Goal: Transaction & Acquisition: Purchase product/service

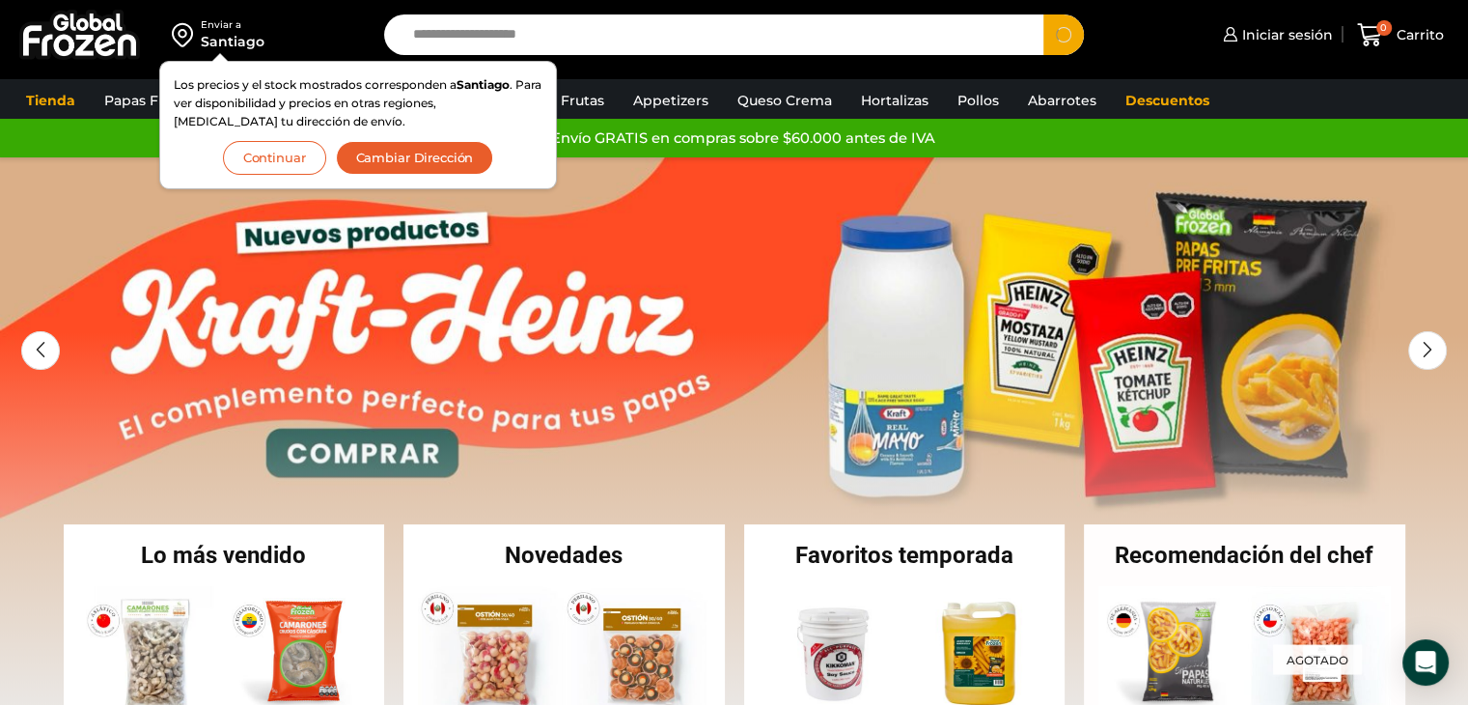
click at [1043, 14] on button "Search" at bounding box center [1063, 34] width 41 height 41
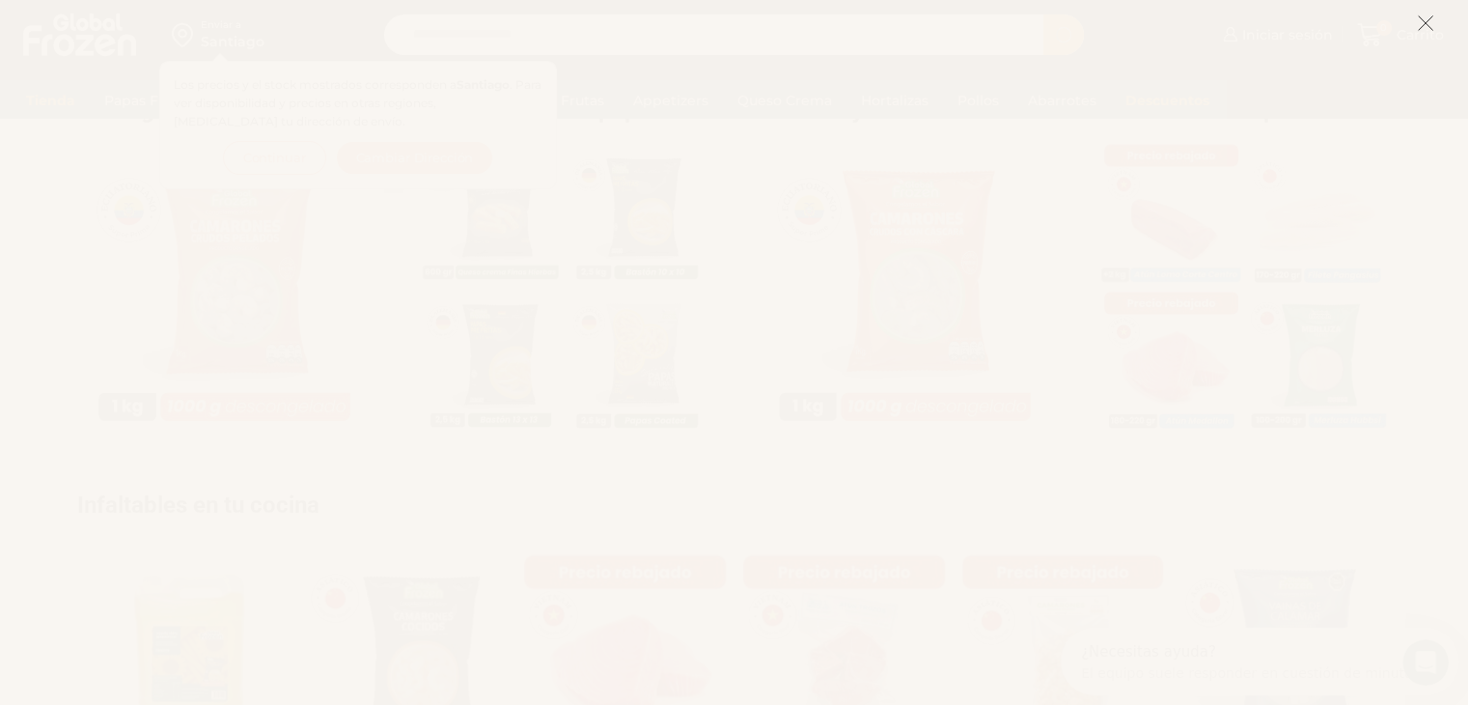
scroll to position [965, 0]
type input "**********"
click at [1428, 24] on icon at bounding box center [1425, 22] width 17 height 17
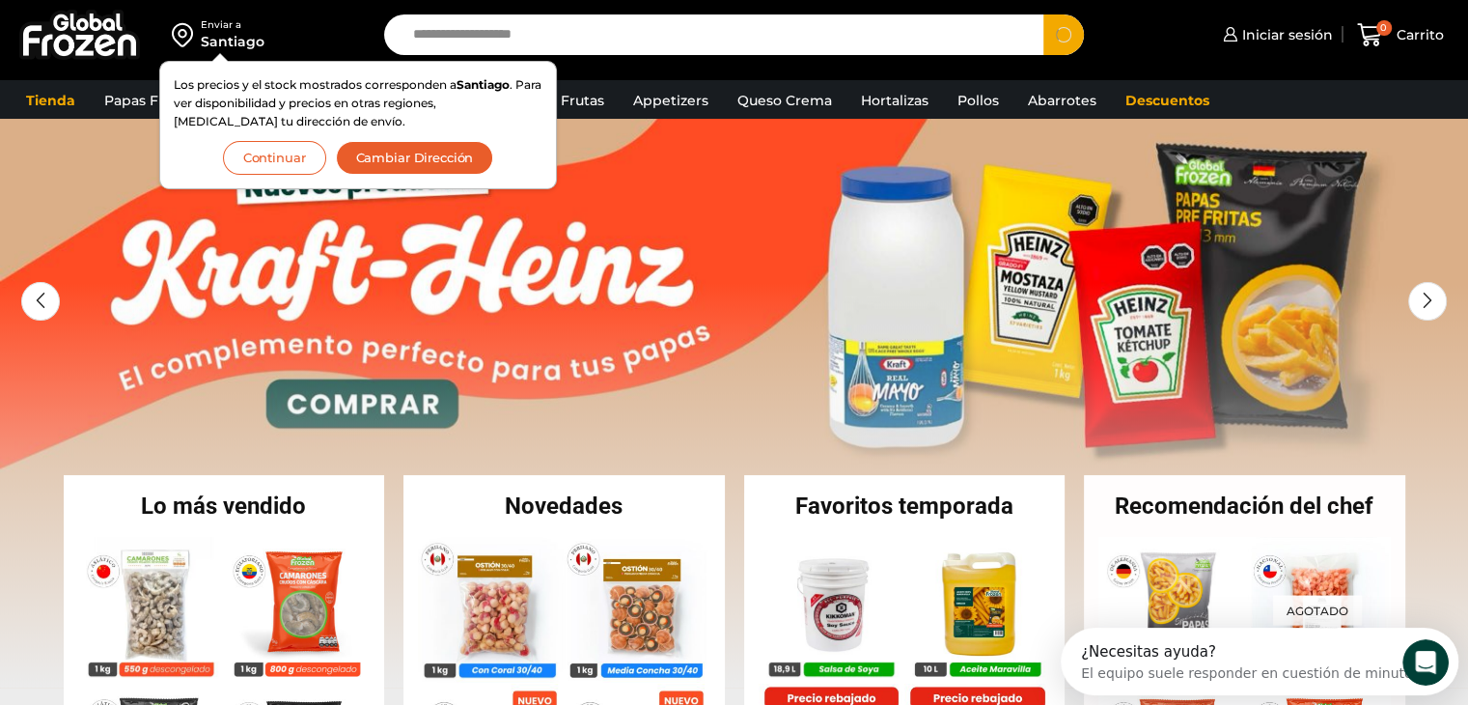
scroll to position [0, 0]
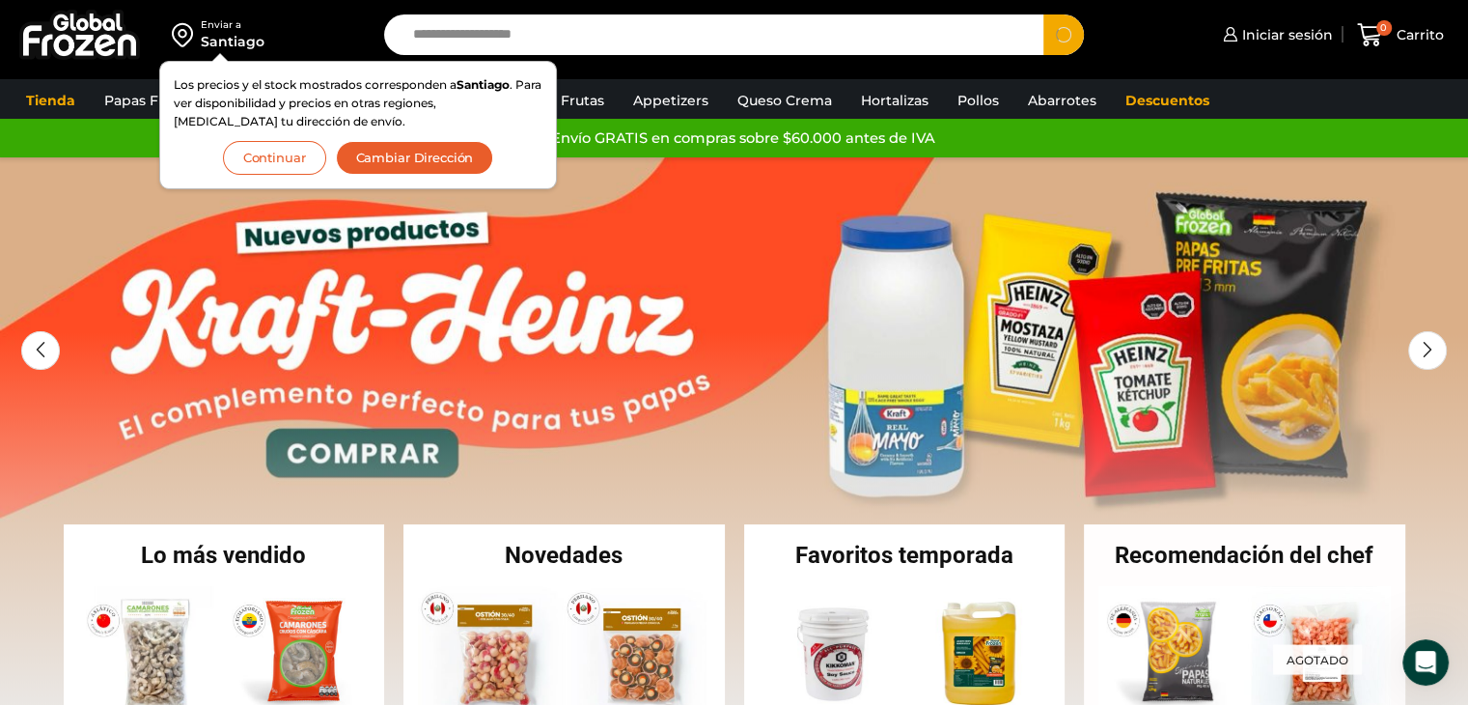
click at [626, 36] on input "**********" at bounding box center [718, 34] width 631 height 41
click at [1043, 14] on button "Search" at bounding box center [1063, 34] width 41 height 41
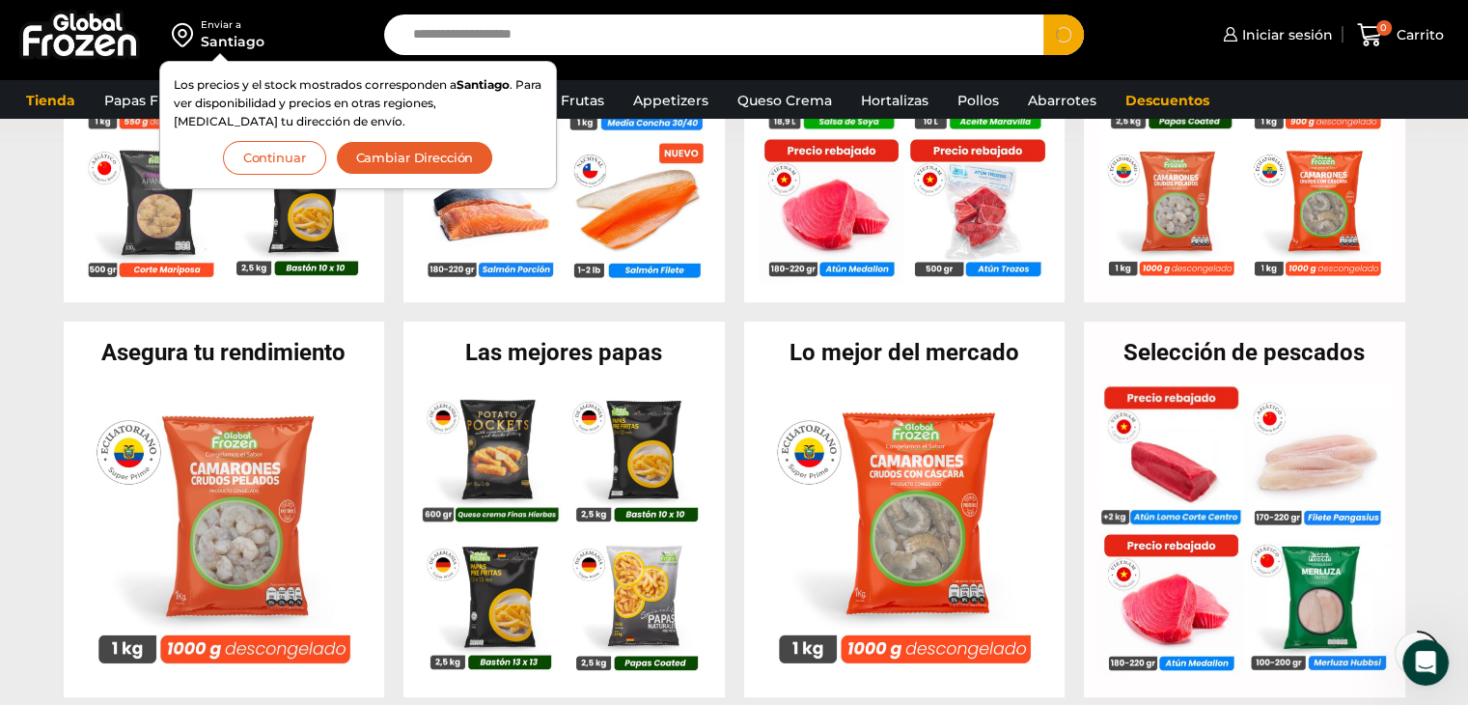
scroll to position [193, 0]
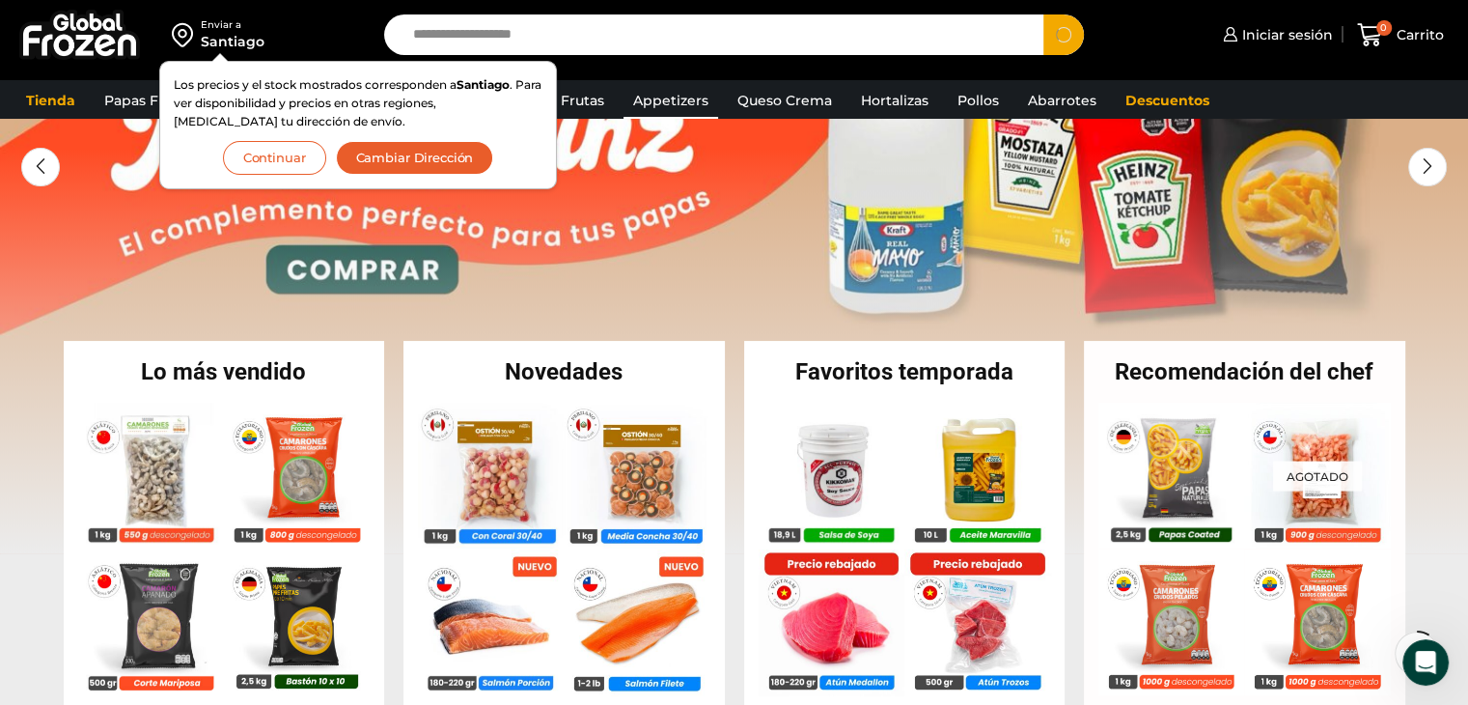
click at [664, 103] on link "Appetizers" at bounding box center [671, 100] width 95 height 37
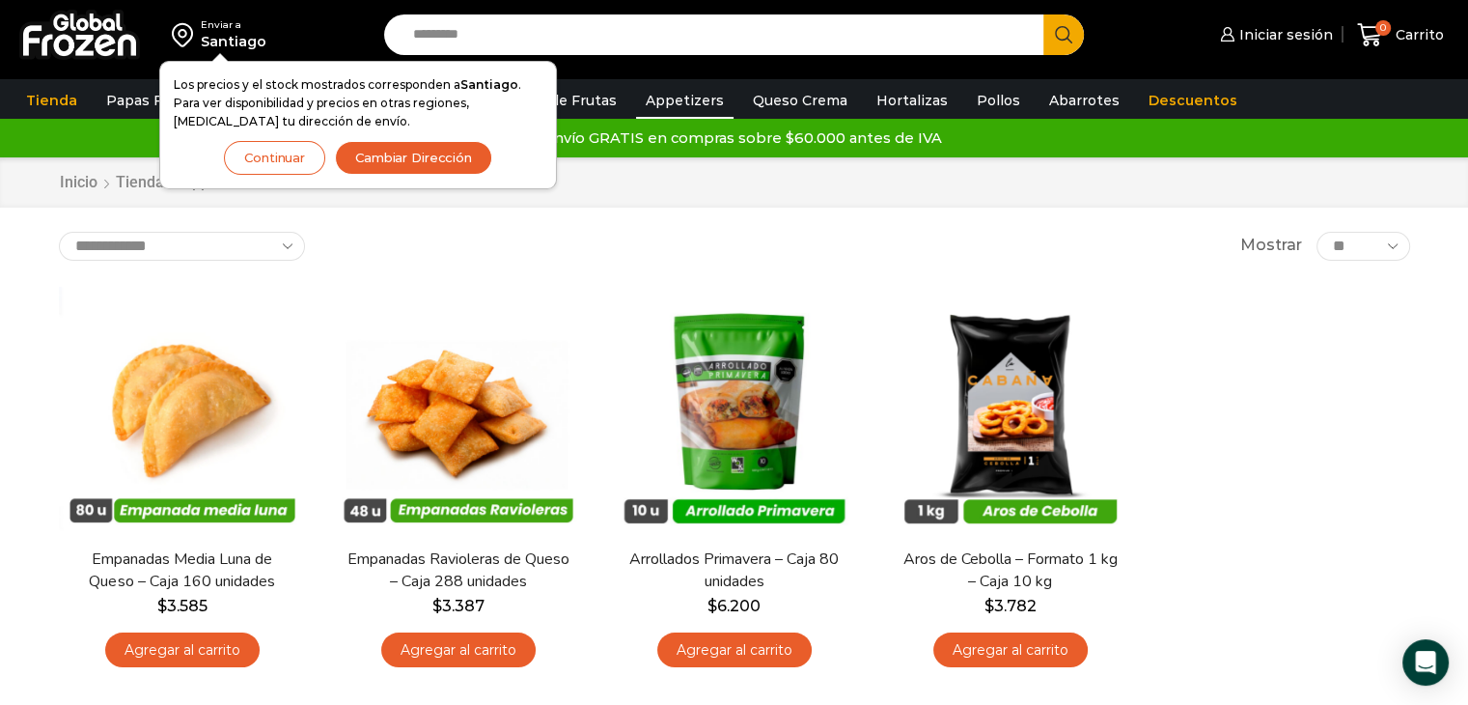
click at [260, 144] on button "Continuar" at bounding box center [274, 158] width 101 height 34
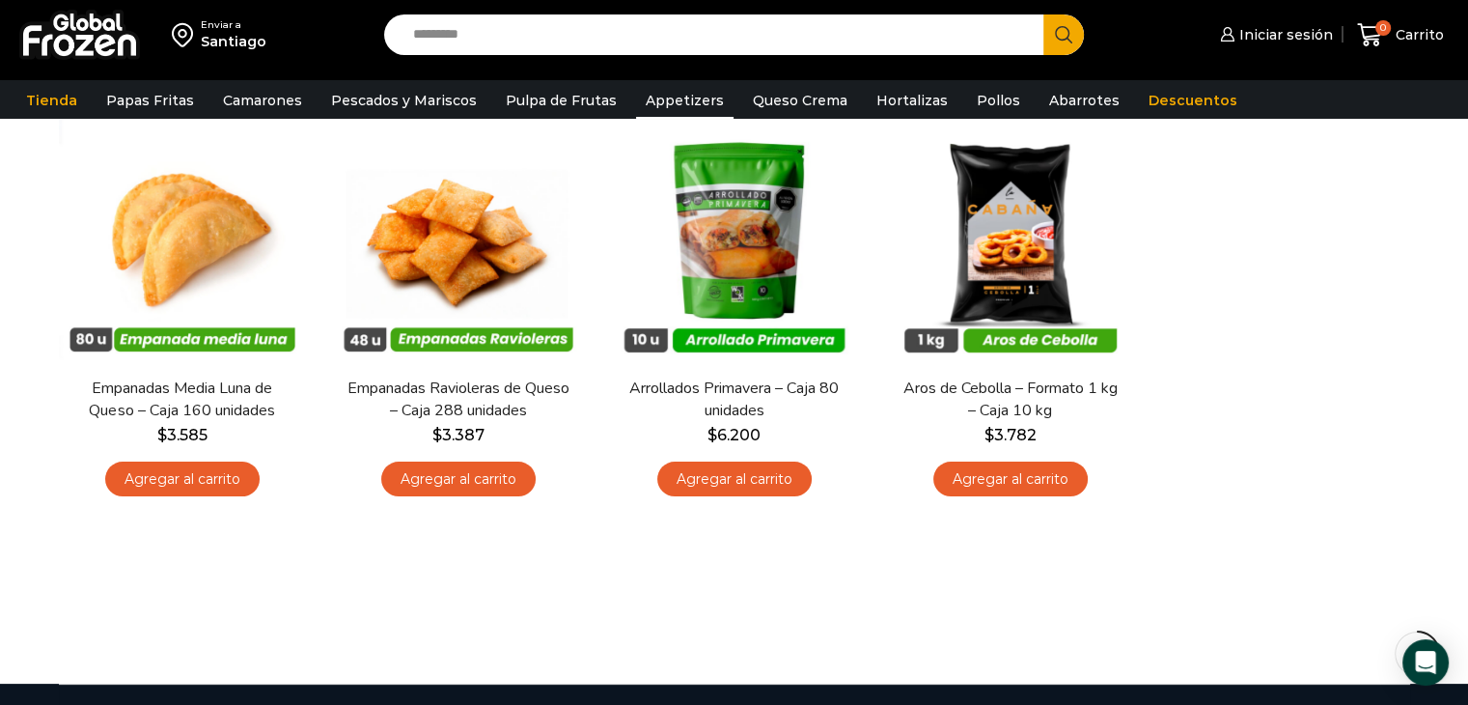
scroll to position [193, 0]
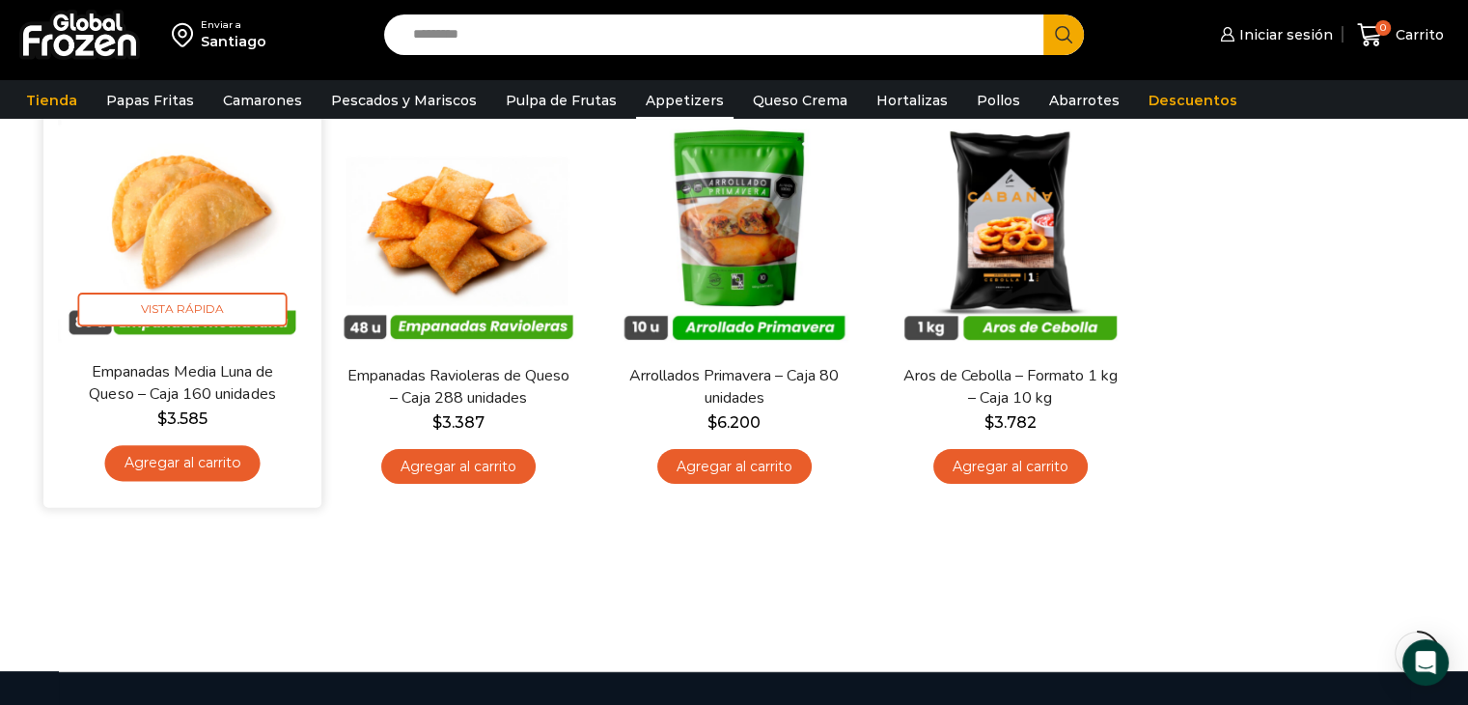
click at [194, 261] on img at bounding box center [182, 221] width 249 height 249
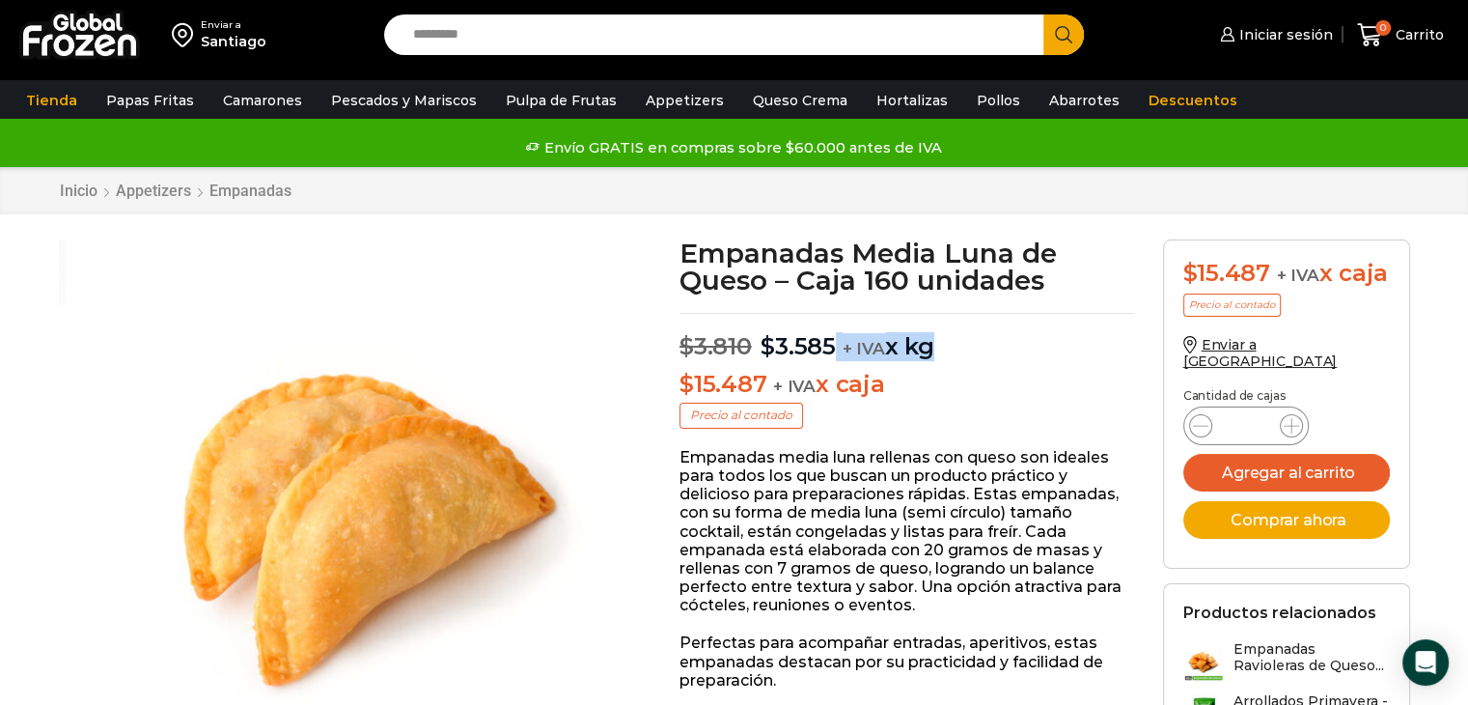
drag, startPoint x: 838, startPoint y: 341, endPoint x: 923, endPoint y: 349, distance: 85.4
click at [924, 341] on p "$ 3.810 Original price was: $3.810. $ 3.585 Current price is: $3.585. + IVA x kg" at bounding box center [907, 337] width 455 height 48
click at [865, 474] on p "Empanadas media luna rellenas con queso son ideales para todos los que buscan u…" at bounding box center [907, 531] width 455 height 167
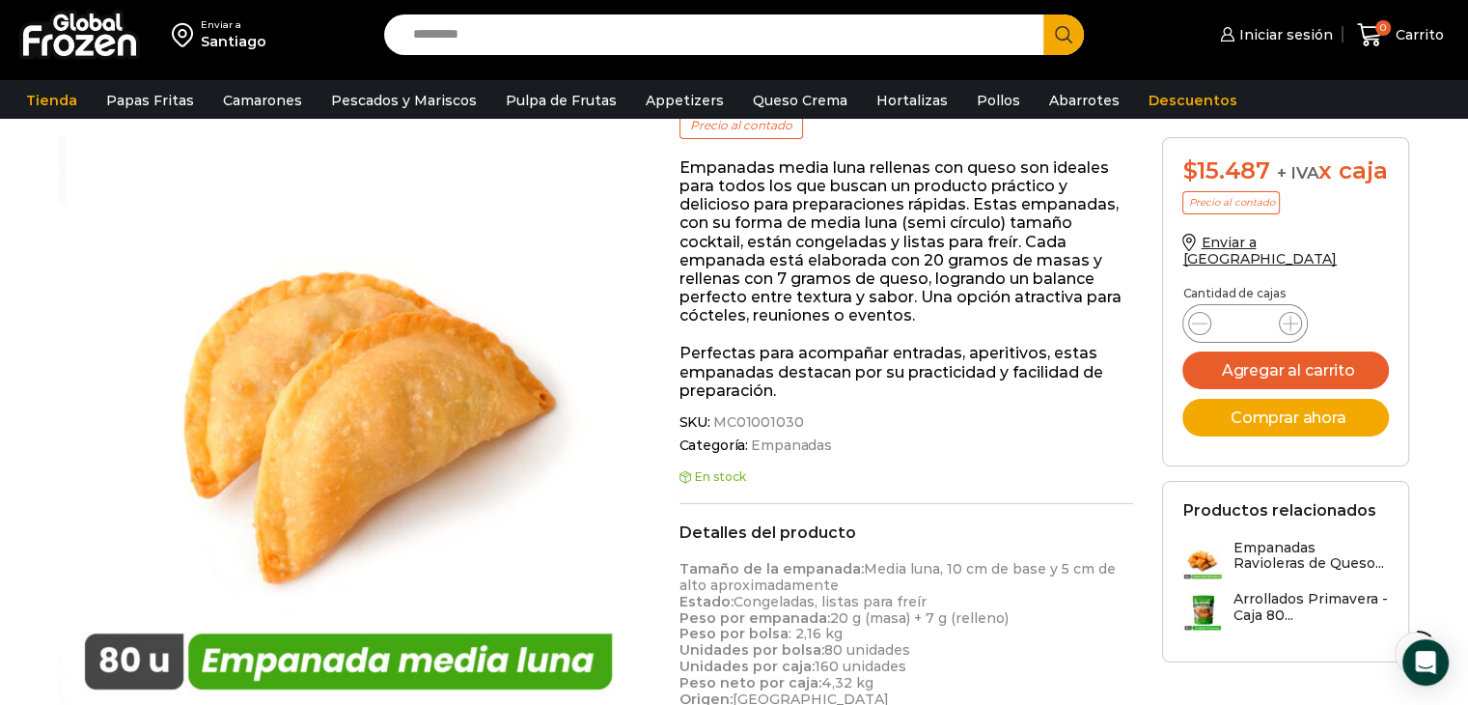
scroll to position [97, 0]
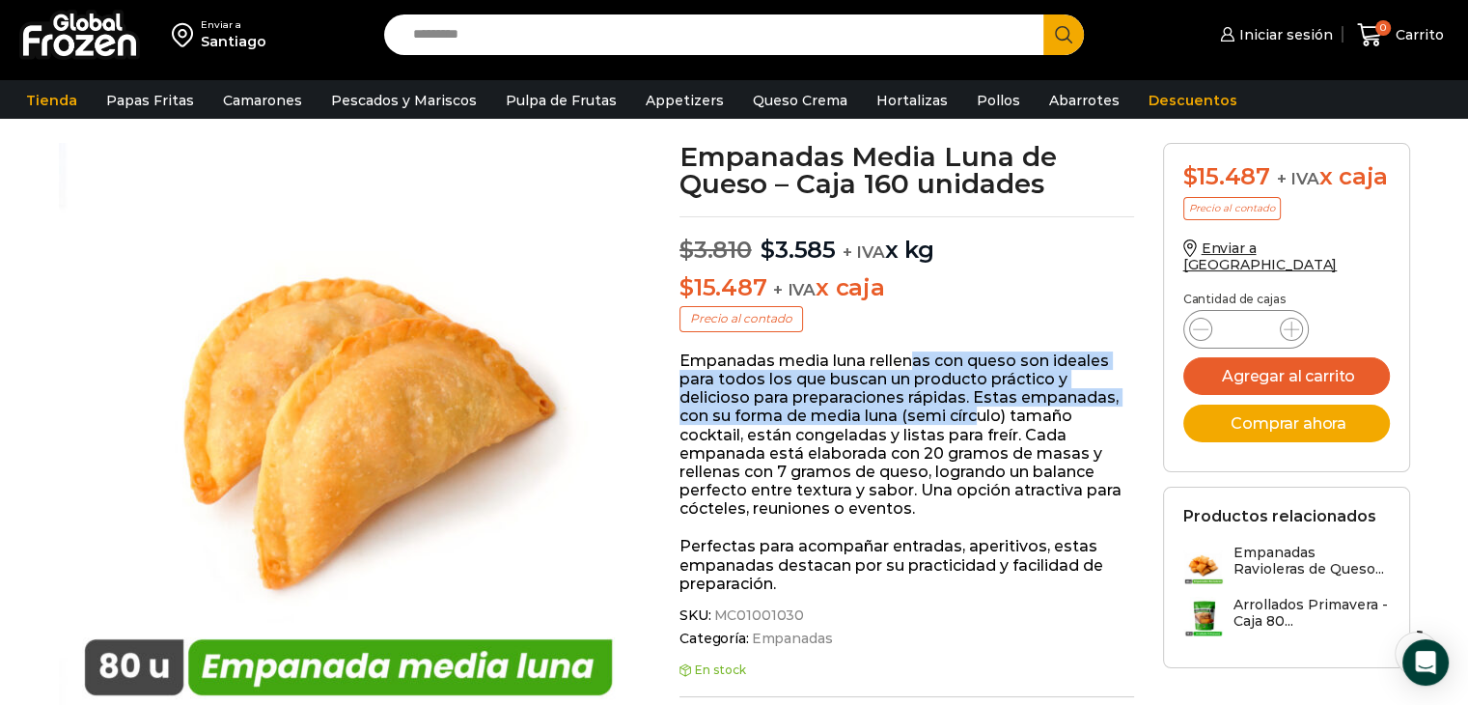
drag, startPoint x: 914, startPoint y: 361, endPoint x: 953, endPoint y: 430, distance: 78.7
click at [962, 422] on p "Empanadas media luna rellenas con queso son ideales para todos los que buscan u…" at bounding box center [907, 434] width 455 height 167
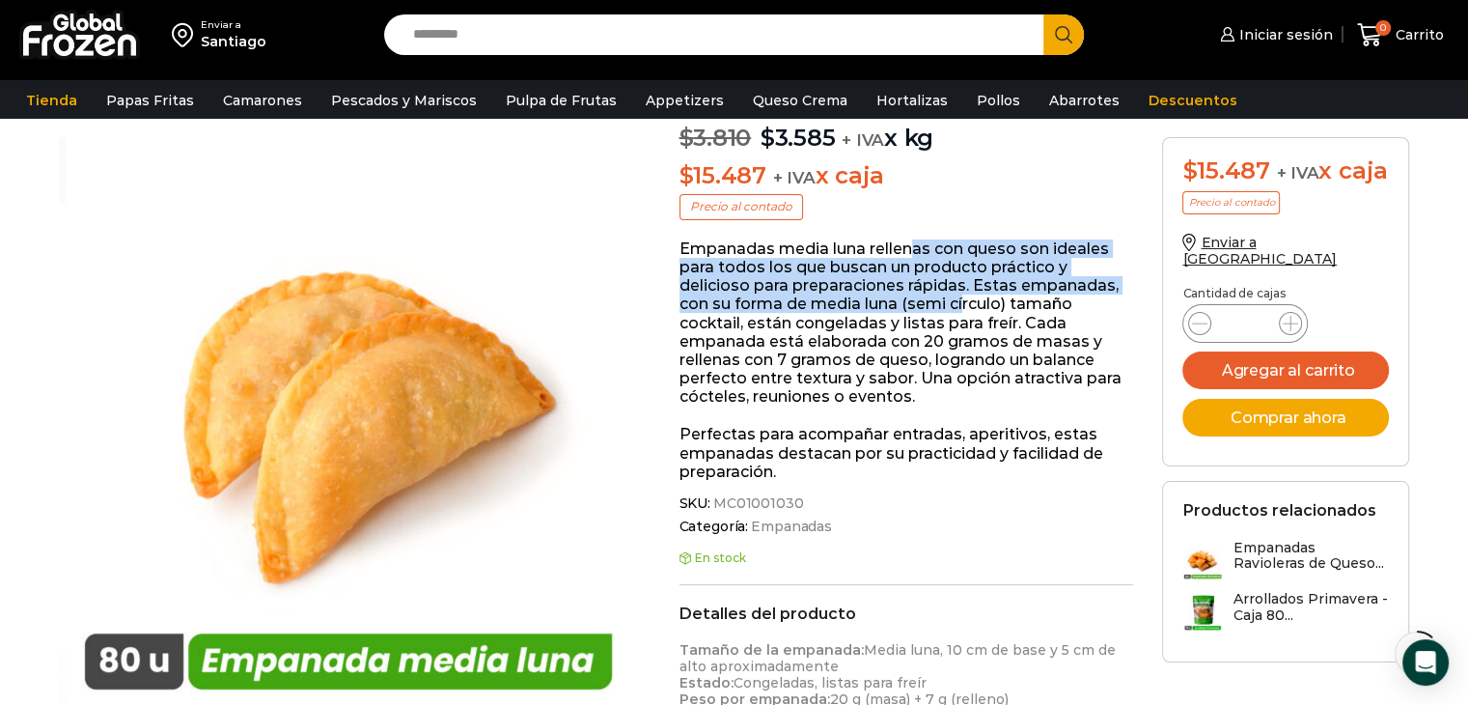
scroll to position [386, 0]
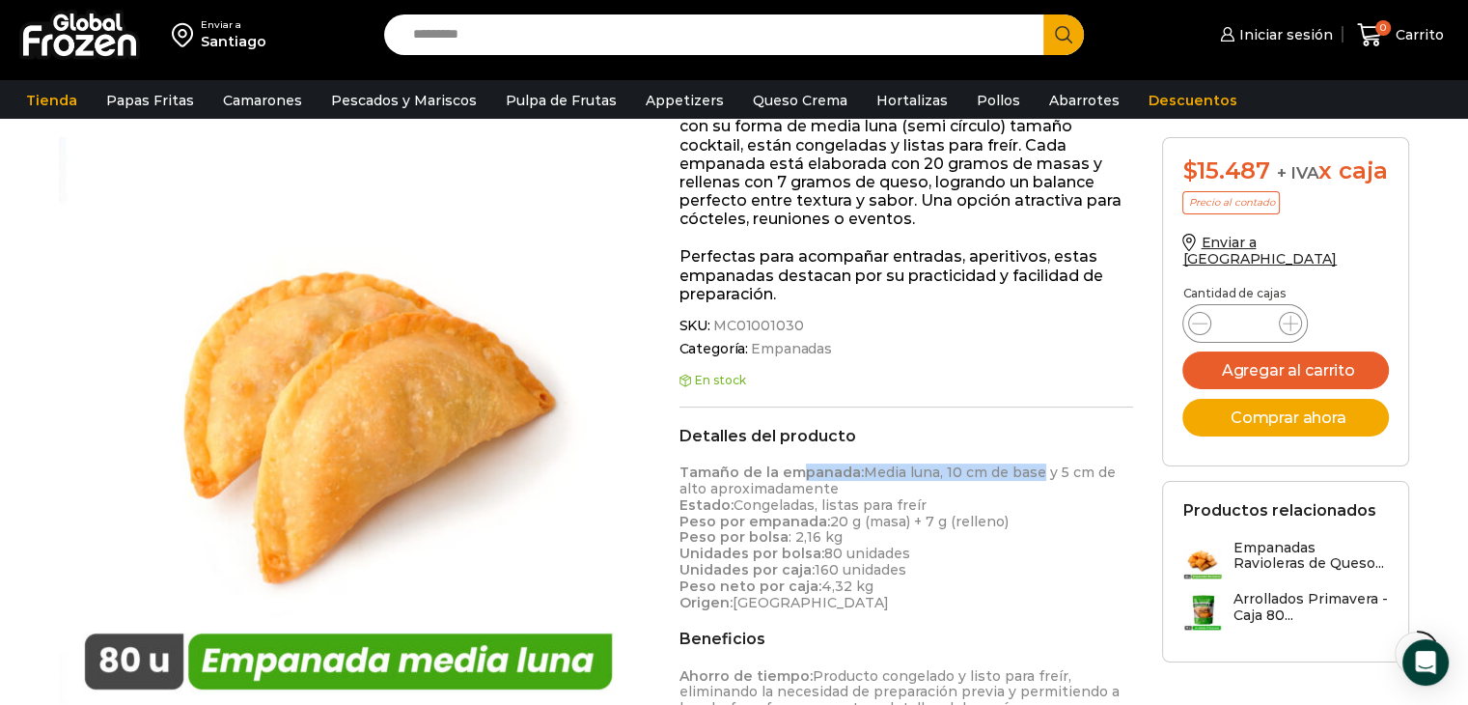
drag, startPoint x: 865, startPoint y: 456, endPoint x: 1031, endPoint y: 477, distance: 167.4
click at [1031, 477] on p "Tamaño de la empanada: Media luna, 10 cm de base y 5 cm de alto aproximadamente…" at bounding box center [907, 537] width 455 height 146
click at [1031, 478] on p "Tamaño de la empanada: Media luna, 10 cm de base y 5 cm de alto aproximadamente…" at bounding box center [907, 537] width 455 height 146
drag, startPoint x: 754, startPoint y: 491, endPoint x: 785, endPoint y: 494, distance: 31.0
click at [780, 491] on p "Tamaño de la empanada: Media luna, 10 cm de base y 5 cm de alto aproximadamente…" at bounding box center [907, 537] width 455 height 146
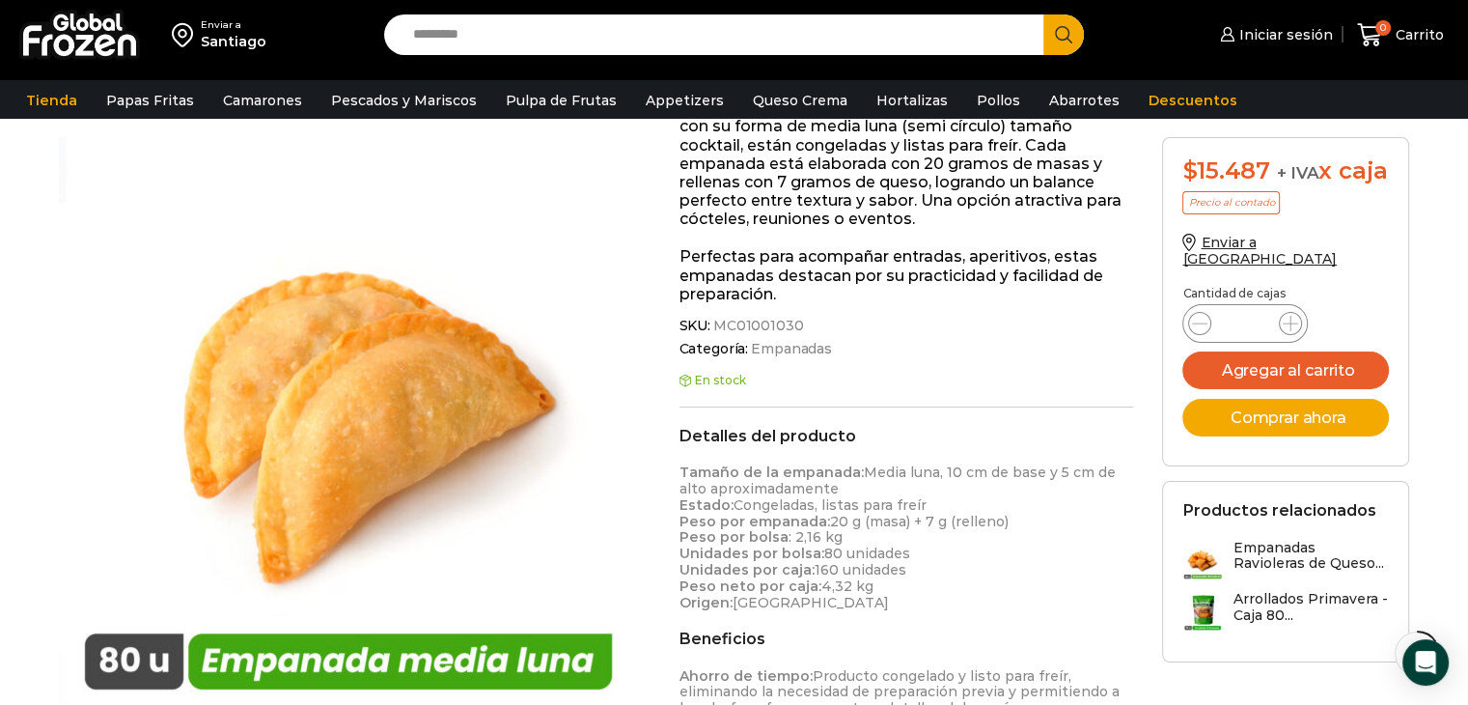
click at [905, 500] on p "Tamaño de la empanada: Media luna, 10 cm de base y 5 cm de alto aproximadamente…" at bounding box center [907, 537] width 455 height 146
drag, startPoint x: 805, startPoint y: 527, endPoint x: 896, endPoint y: 526, distance: 90.7
click at [896, 526] on p "Tamaño de la empanada: Media luna, 10 cm de base y 5 cm de alto aproximadamente…" at bounding box center [907, 537] width 455 height 146
click at [988, 523] on p "Tamaño de la empanada: Media luna, 10 cm de base y 5 cm de alto aproximadamente…" at bounding box center [907, 537] width 455 height 146
drag, startPoint x: 827, startPoint y: 520, endPoint x: 977, endPoint y: 519, distance: 149.6
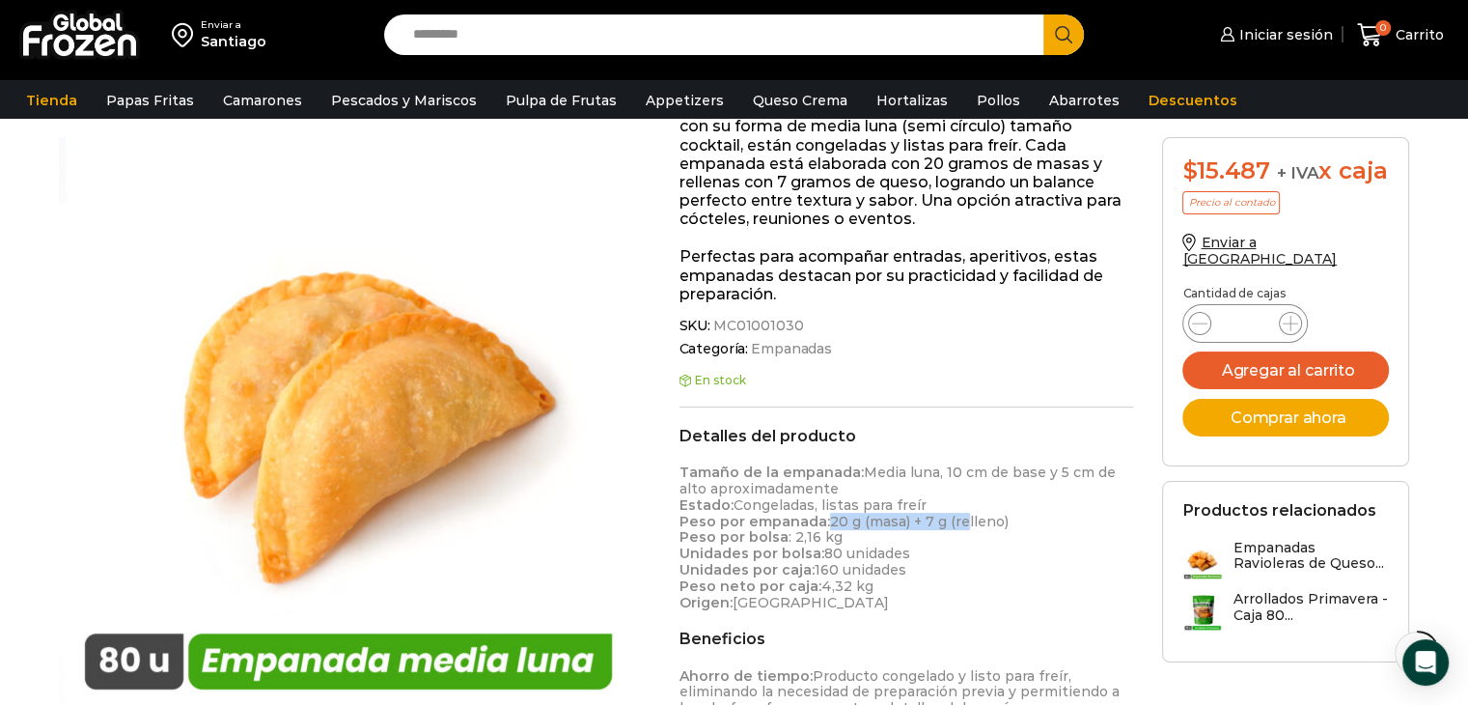
click at [960, 519] on p "Tamaño de la empanada: Media luna, 10 cm de base y 5 cm de alto aproximadamente…" at bounding box center [907, 537] width 455 height 146
click at [1015, 526] on p "Tamaño de la empanada: Media luna, 10 cm de base y 5 cm de alto aproximadamente…" at bounding box center [907, 537] width 455 height 146
drag, startPoint x: 726, startPoint y: 530, endPoint x: 861, endPoint y: 530, distance: 135.1
click at [861, 530] on p "Tamaño de la empanada: Media luna, 10 cm de base y 5 cm de alto aproximadamente…" at bounding box center [907, 537] width 455 height 146
click at [870, 531] on p "Tamaño de la empanada: Media luna, 10 cm de base y 5 cm de alto aproximadamente…" at bounding box center [907, 537] width 455 height 146
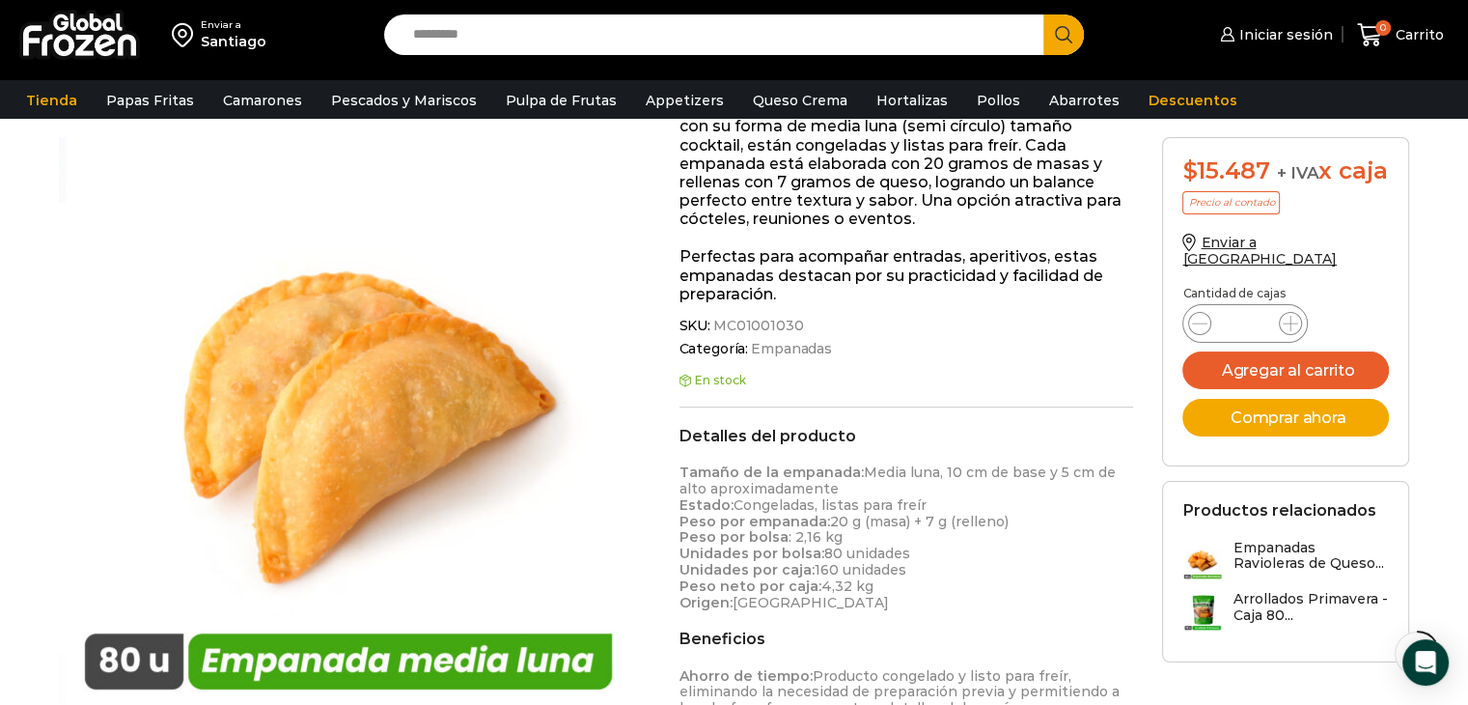
click at [912, 542] on p "Tamaño de la empanada: Media luna, 10 cm de base y 5 cm de alto aproximadamente…" at bounding box center [907, 537] width 455 height 146
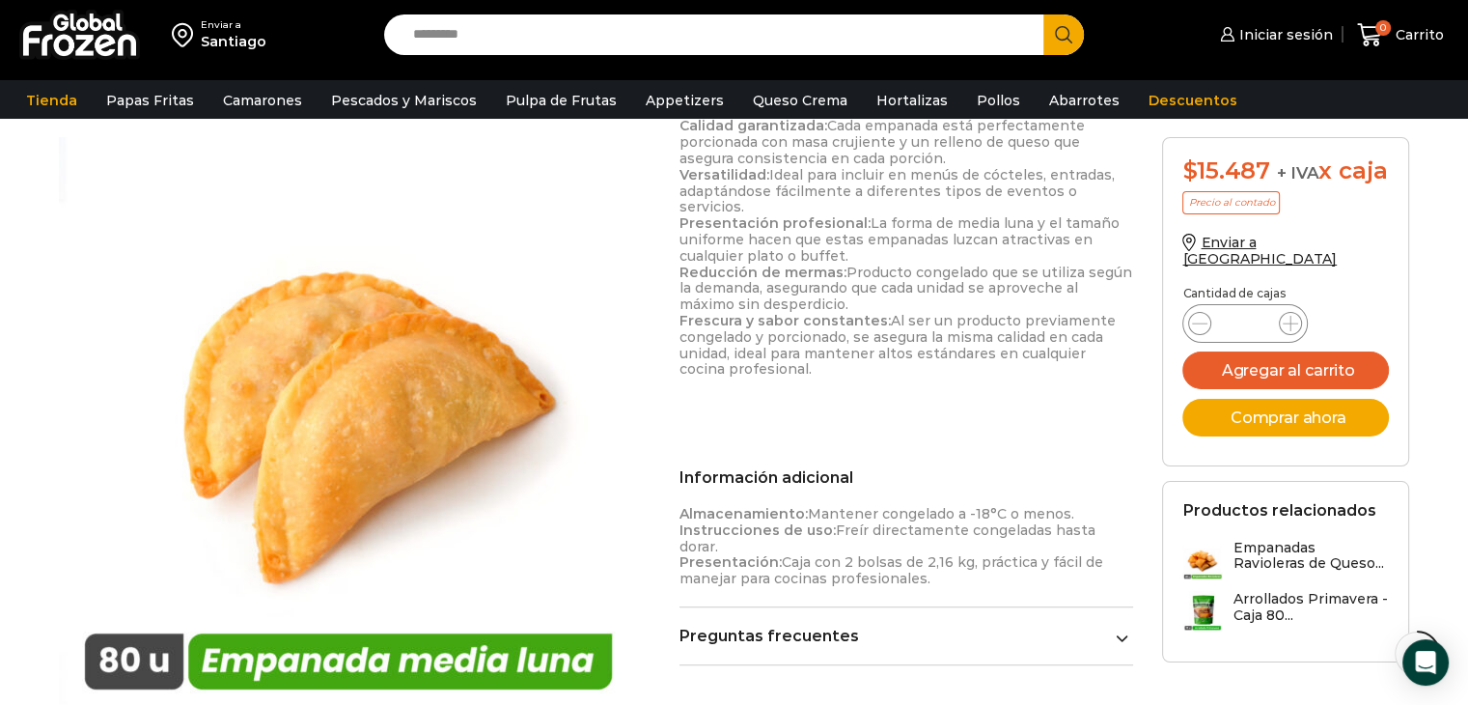
scroll to position [676, 0]
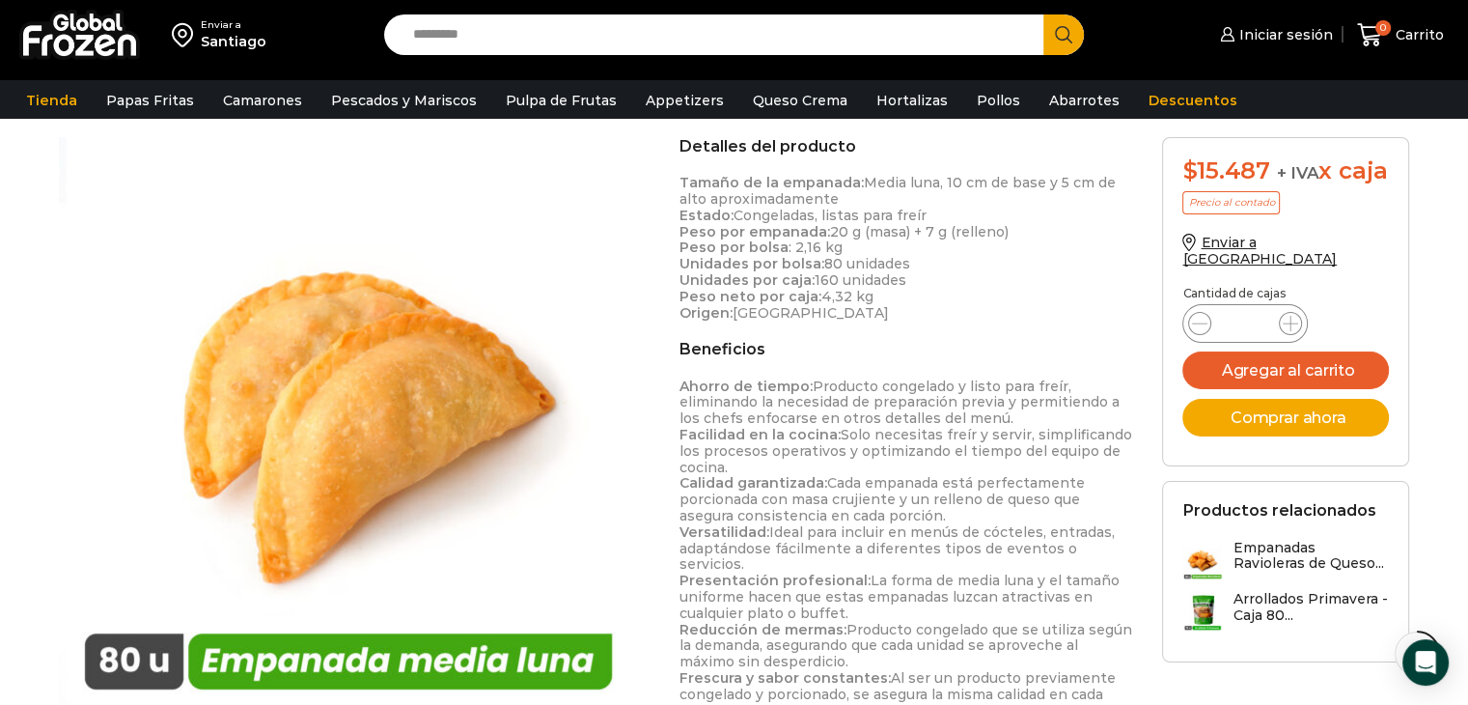
drag, startPoint x: 745, startPoint y: 302, endPoint x: 888, endPoint y: 302, distance: 142.9
click at [888, 302] on p "Tamaño de la empanada: Media luna, 10 cm de base y 5 cm de alto aproximadamente…" at bounding box center [907, 248] width 455 height 146
click at [901, 322] on div "Detalles del producto Tamaño de la empanada: Media luna, 10 cm de base y 5 cm d…" at bounding box center [907, 550] width 455 height 827
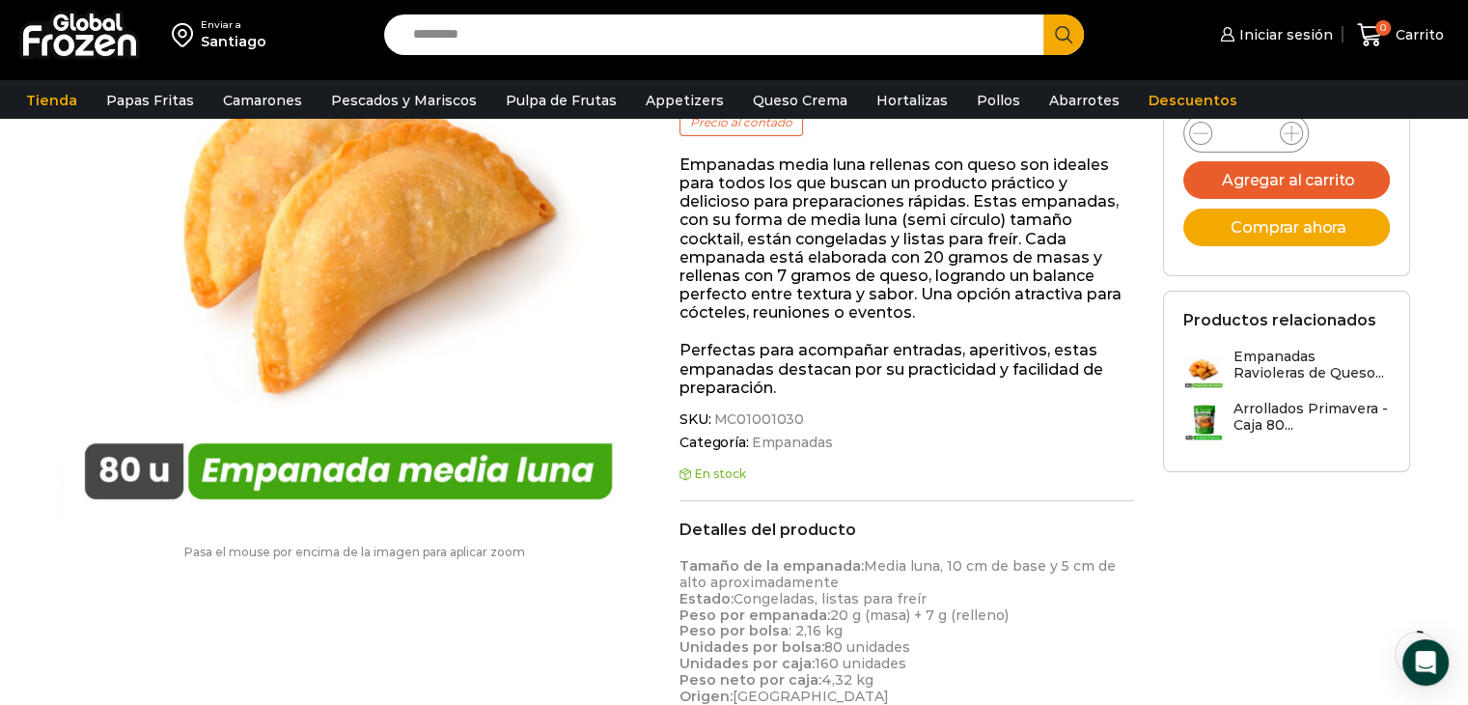
scroll to position [97, 0]
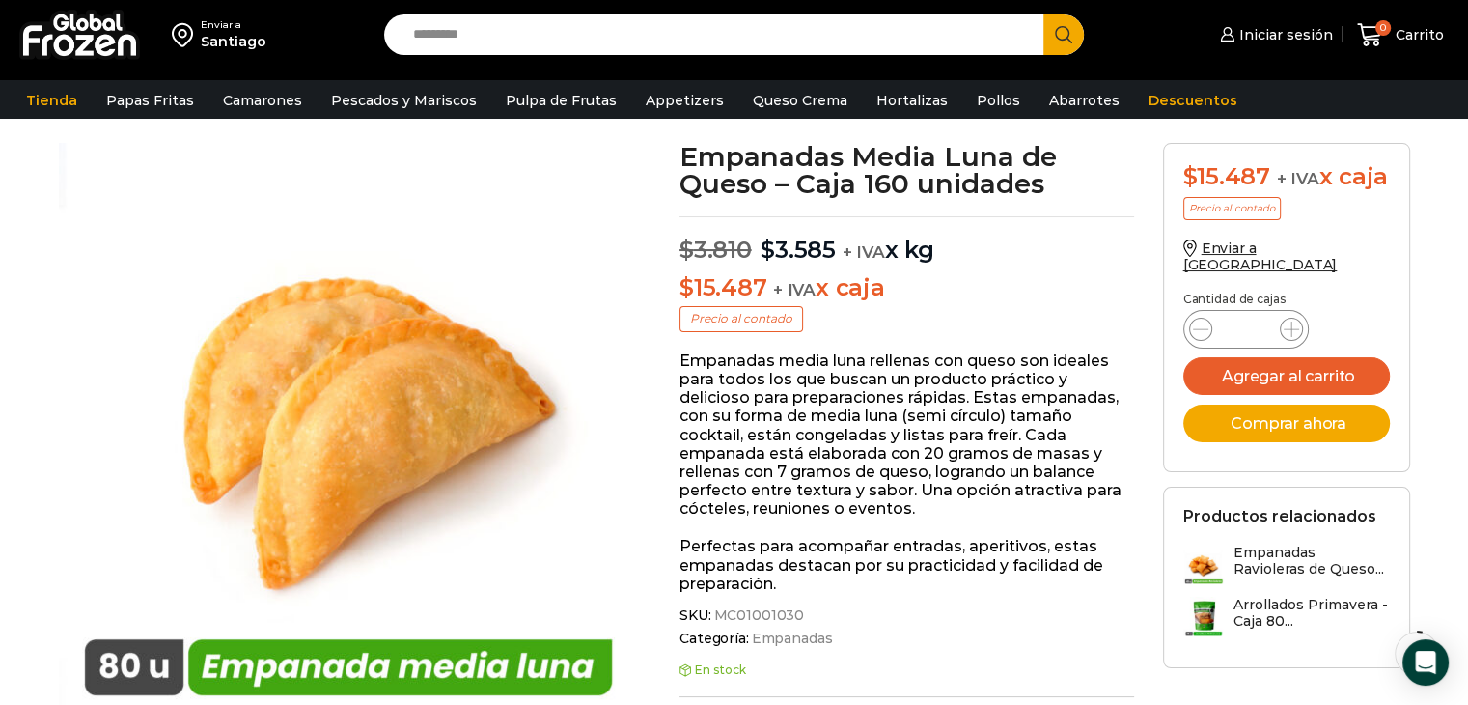
click at [1227, 292] on p "Cantidad de cajas" at bounding box center [1286, 299] width 207 height 14
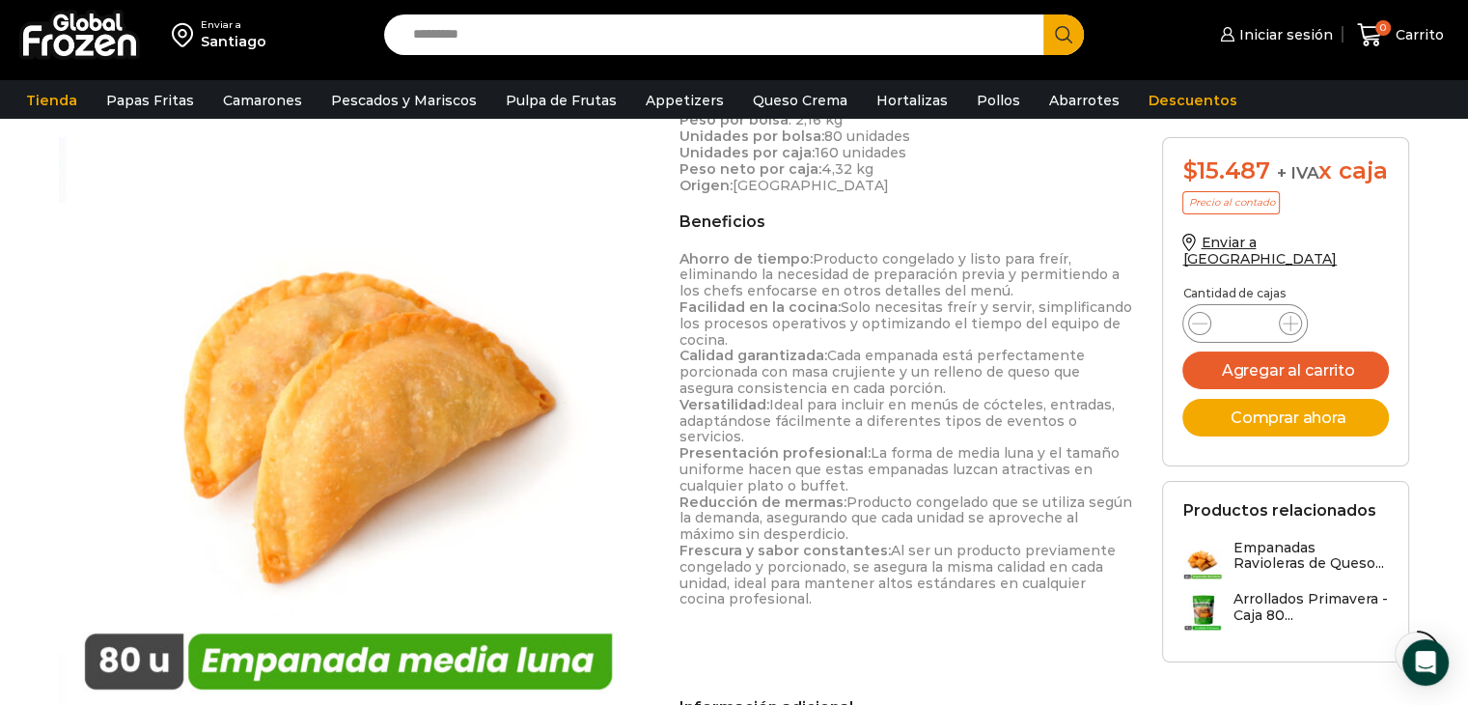
scroll to position [483, 0]
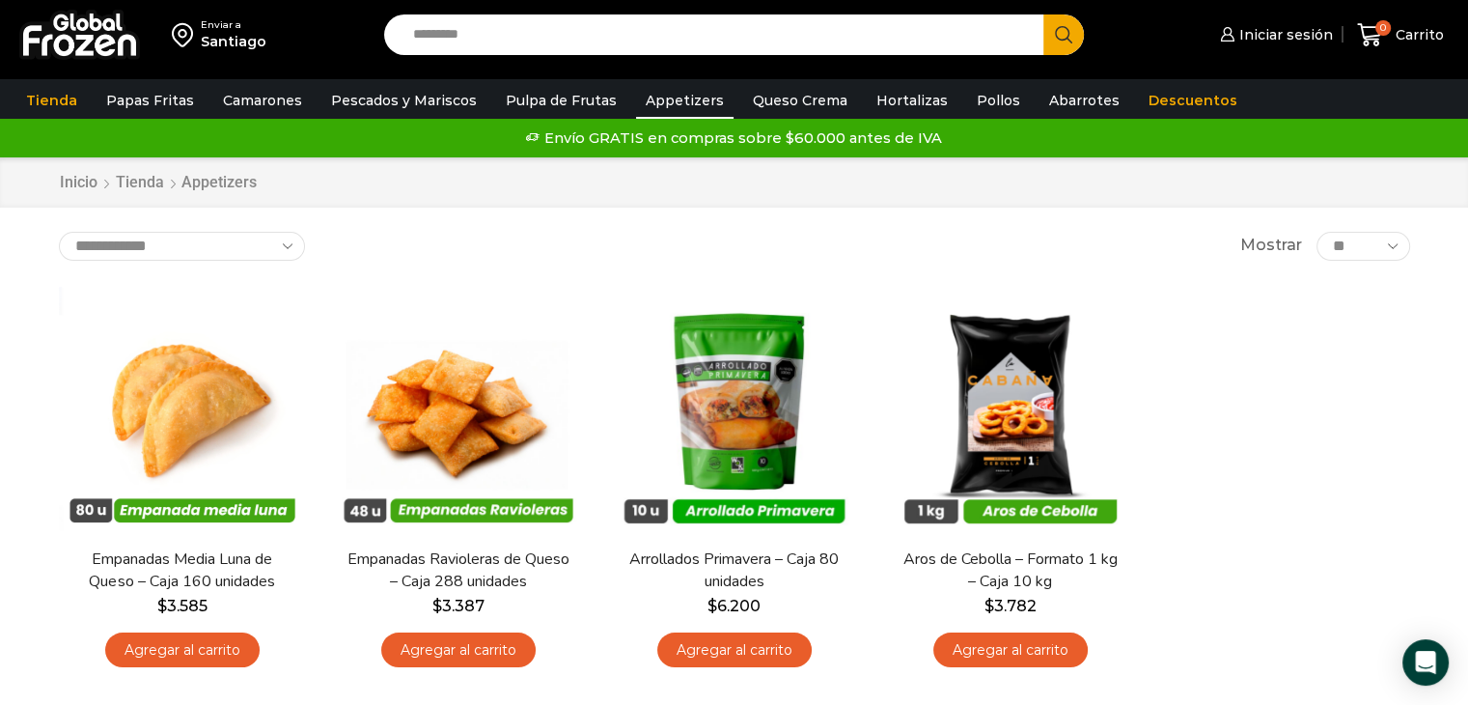
click at [278, 239] on select "**********" at bounding box center [182, 246] width 246 height 29
select select "*****"
click at [59, 232] on select "**********" at bounding box center [182, 246] width 246 height 29
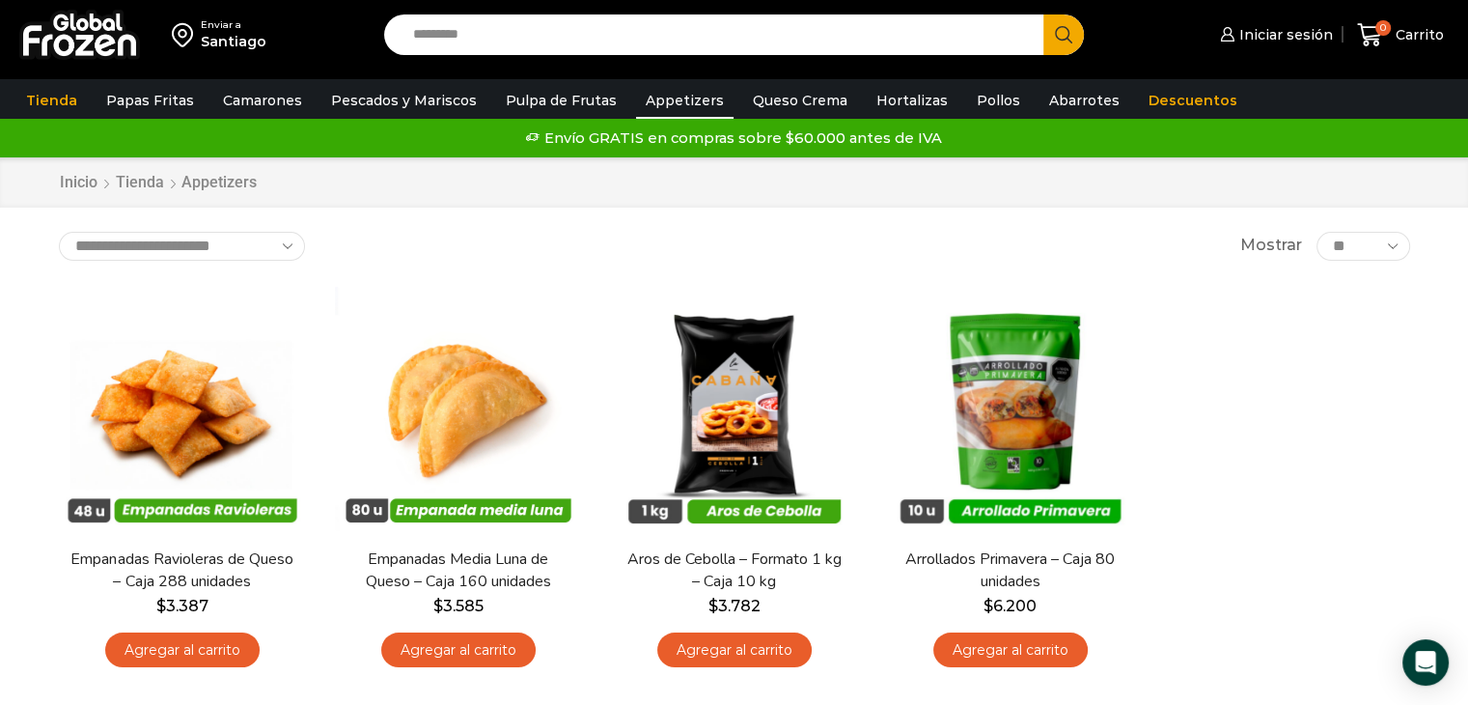
click at [1348, 243] on select "** ** ** *****" at bounding box center [1363, 246] width 93 height 29
select select "**"
click at [1317, 232] on select "** ** ** *****" at bounding box center [1363, 246] width 93 height 29
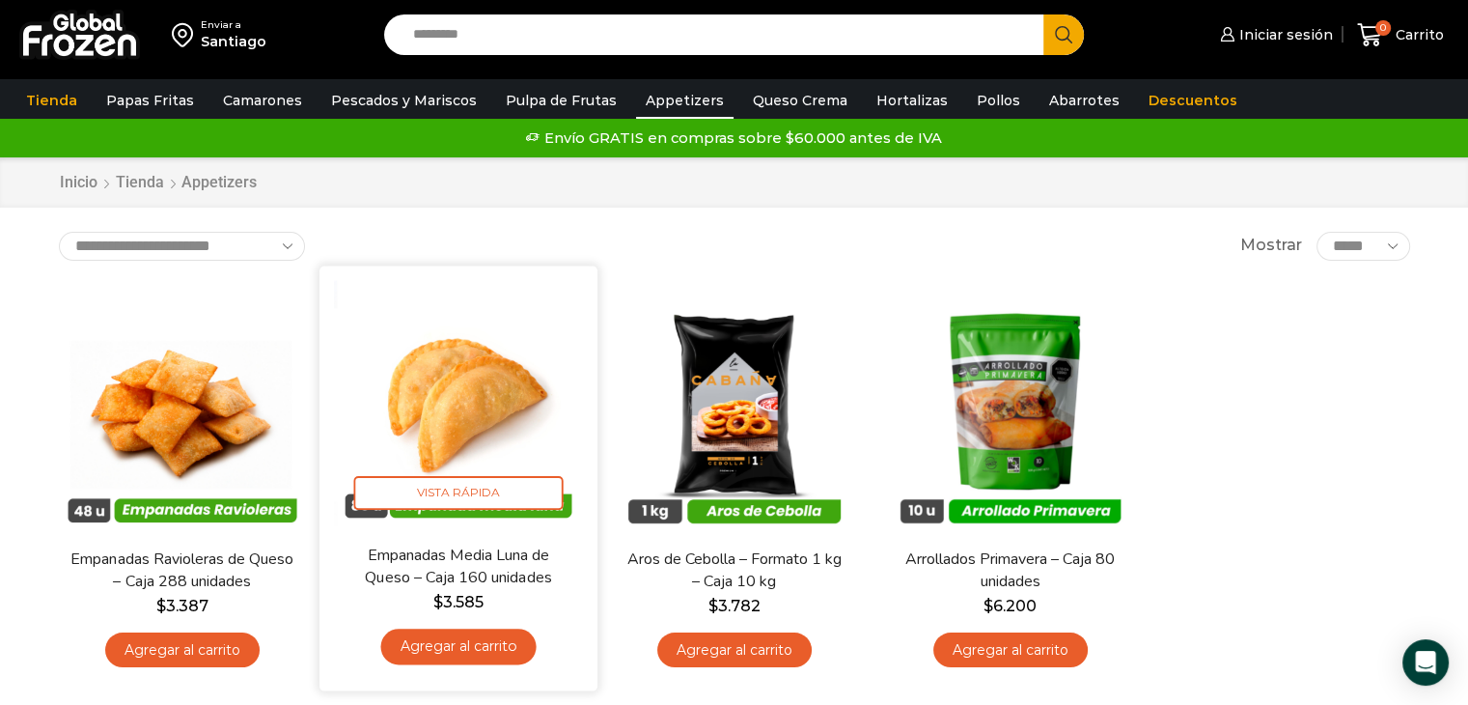
click at [429, 424] on img at bounding box center [458, 404] width 249 height 249
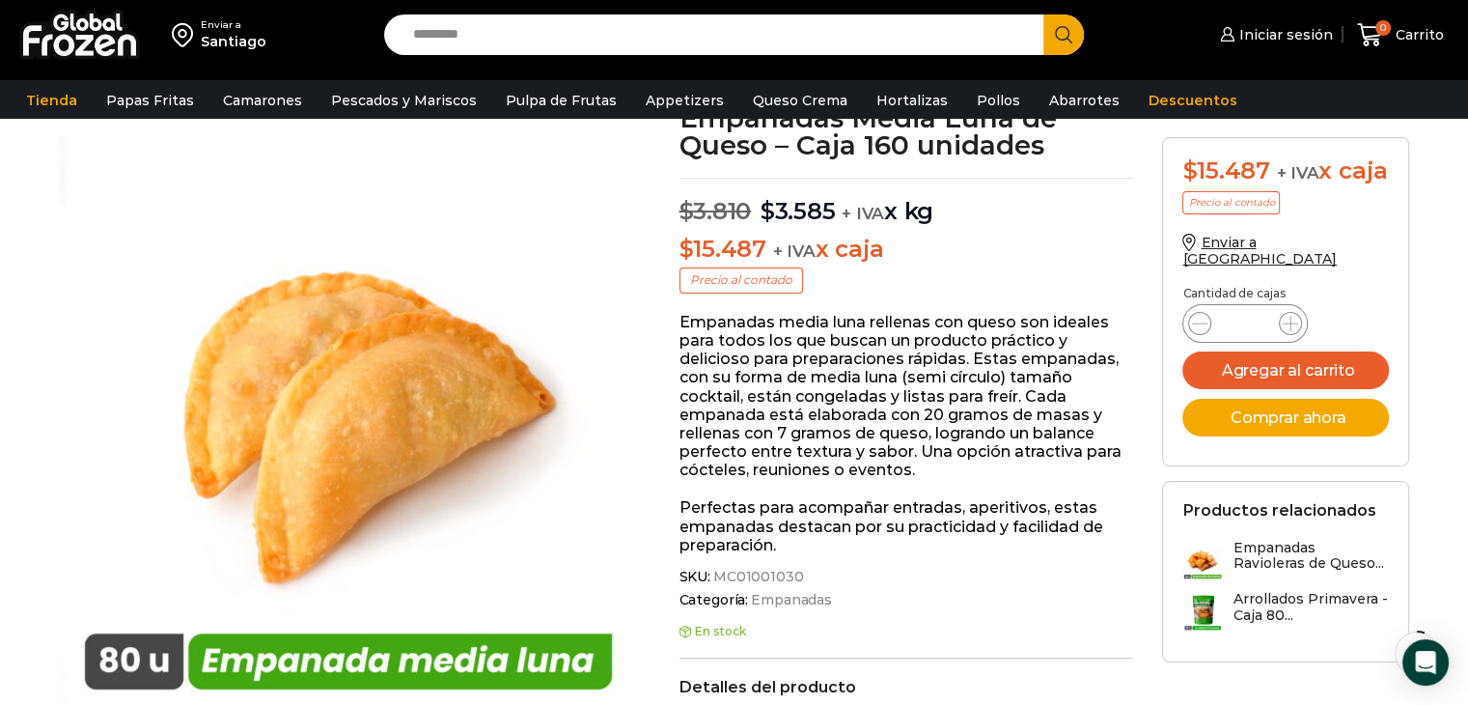
scroll to position [135, 0]
